Goal: Information Seeking & Learning: Learn about a topic

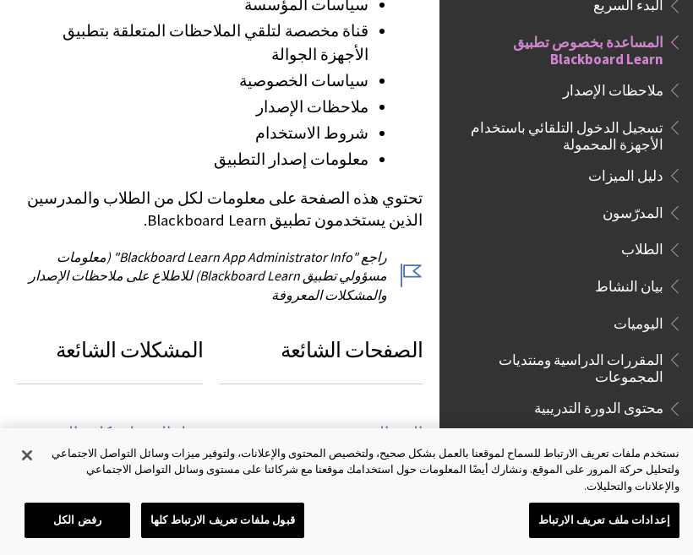
scroll to position [653, 0]
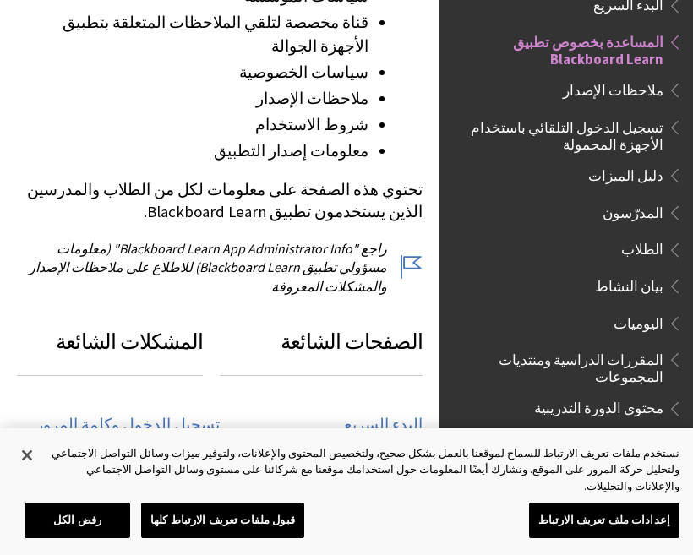
click at [634, 241] on span "الطلاب" at bounding box center [642, 247] width 42 height 23
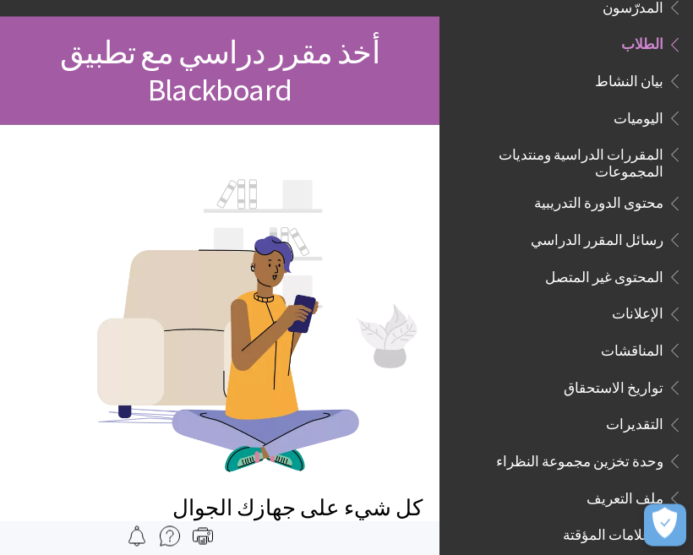
scroll to position [163, 0]
